Goal: Information Seeking & Learning: Learn about a topic

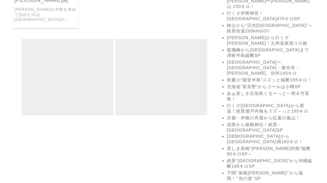
scroll to position [552, 0]
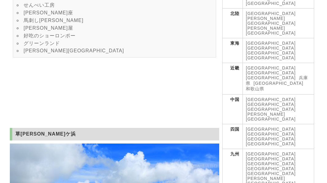
scroll to position [276, 0]
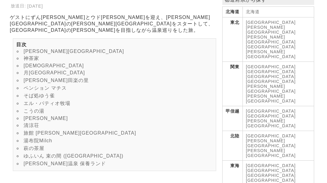
scroll to position [153, 0]
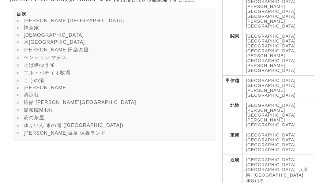
click at [28, 85] on link "山翠" at bounding box center [46, 87] width 44 height 5
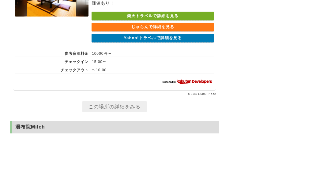
scroll to position [3216, 0]
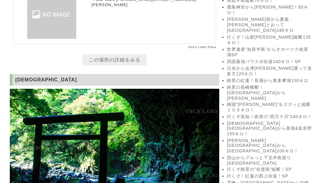
scroll to position [644, 0]
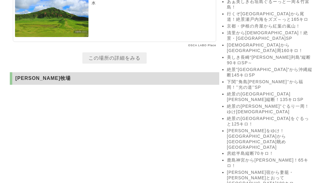
scroll to position [644, 0]
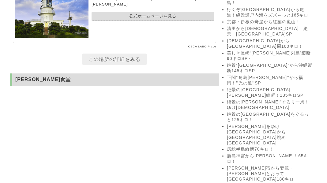
scroll to position [613, 0]
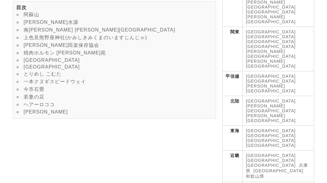
scroll to position [123, 0]
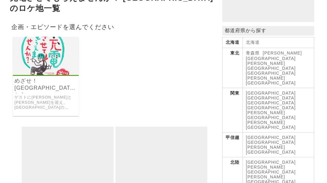
scroll to position [123, 0]
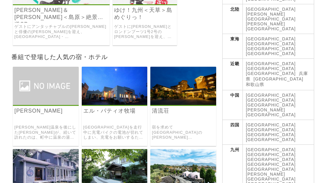
scroll to position [184, 0]
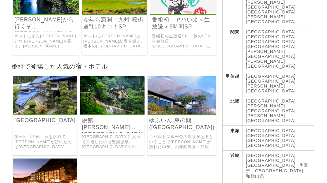
scroll to position [184, 0]
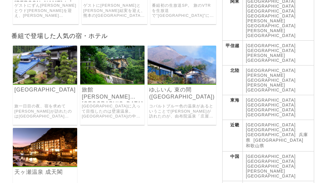
click at [52, 65] on img at bounding box center [45, 65] width 64 height 38
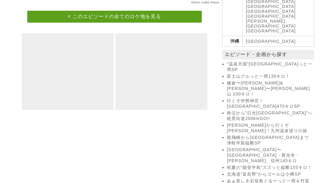
scroll to position [245, 0]
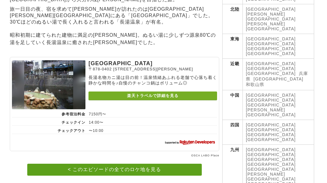
click at [259, 167] on link "[GEOGRAPHIC_DATA]" at bounding box center [271, 169] width 50 height 5
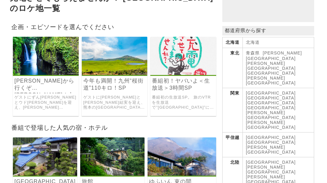
scroll to position [153, 0]
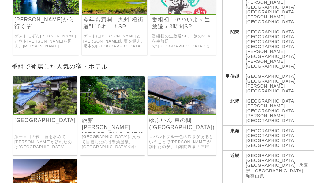
click at [123, 135] on link "大分県に入って目指したのは壁湯温泉。 壁湯温泉の中でも、洞窟の温泉があるということで訪れた温泉宿が「旅館 福元屋」でした。 福元屋は、岩壁が川面に大きく迫り出…" at bounding box center [112, 142] width 61 height 15
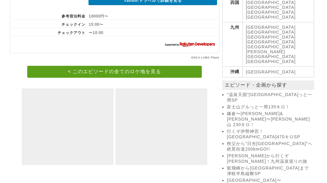
scroll to position [491, 0]
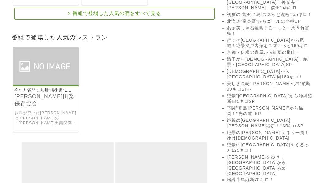
scroll to position [675, 0]
